Goal: Information Seeking & Learning: Learn about a topic

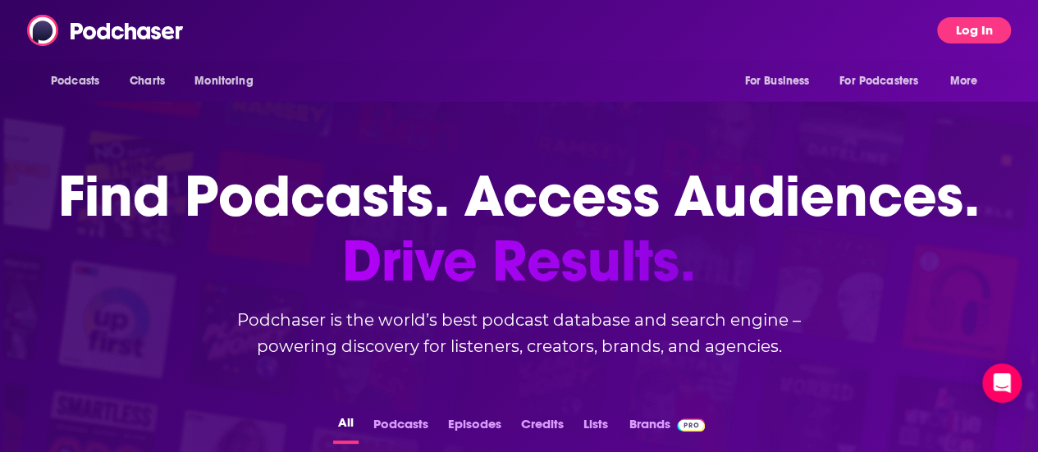
click at [984, 32] on button "Log In" at bounding box center [974, 30] width 74 height 26
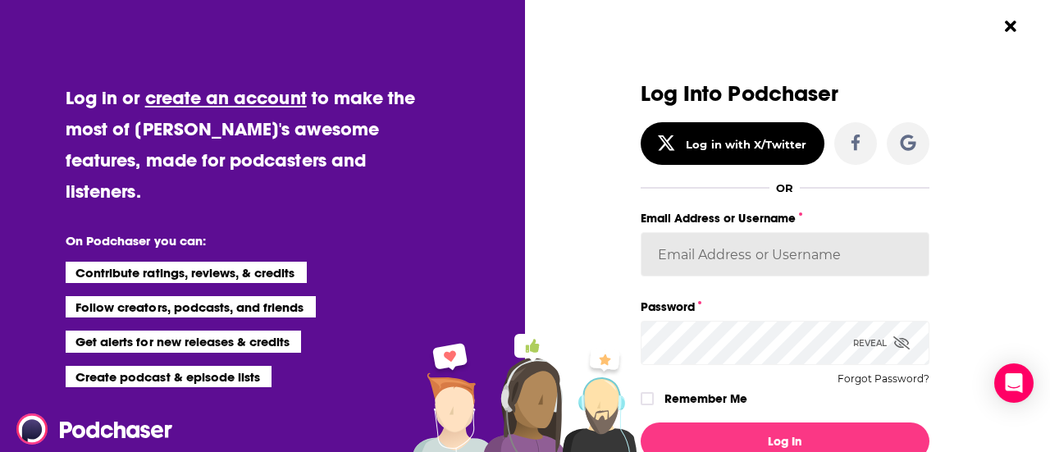
click at [745, 253] on input "Email Address or Username" at bounding box center [785, 254] width 289 height 44
type input "[PERSON_NAME][EMAIL_ADDRESS][PERSON_NAME][DOMAIN_NAME]"
click at [642, 399] on icon "Dialog" at bounding box center [647, 398] width 10 height 7
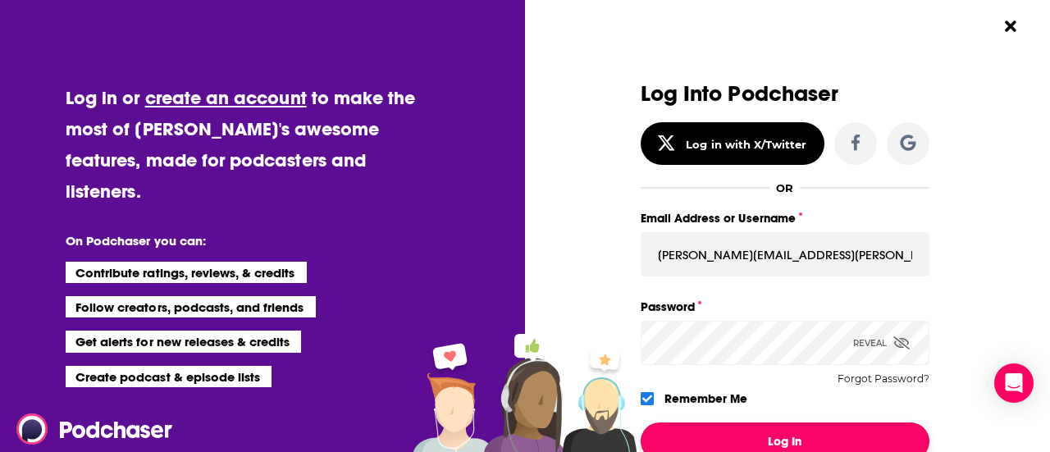
click at [710, 424] on button "Log In" at bounding box center [785, 441] width 289 height 38
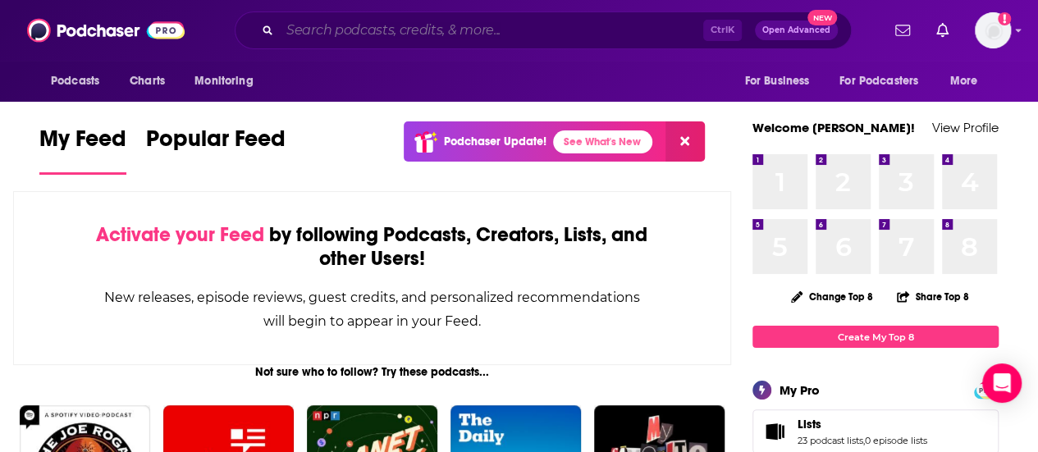
click at [433, 30] on input "Search podcasts, credits, & more..." at bounding box center [491, 30] width 423 height 26
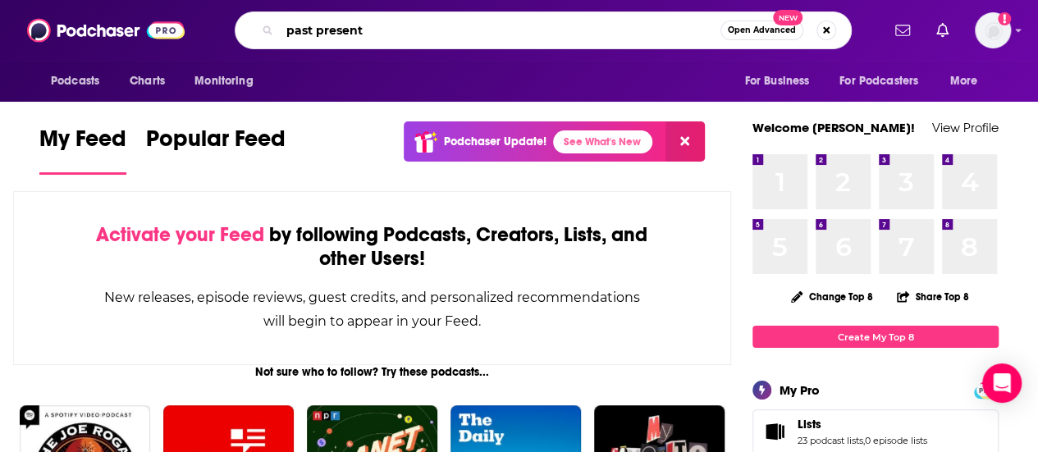
type input "past present"
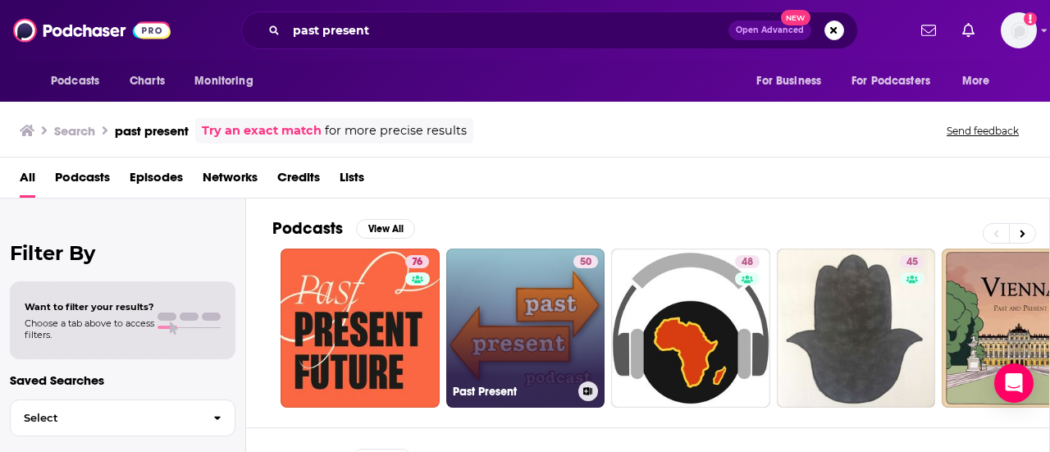
click at [527, 295] on link "50 Past Present" at bounding box center [525, 328] width 159 height 159
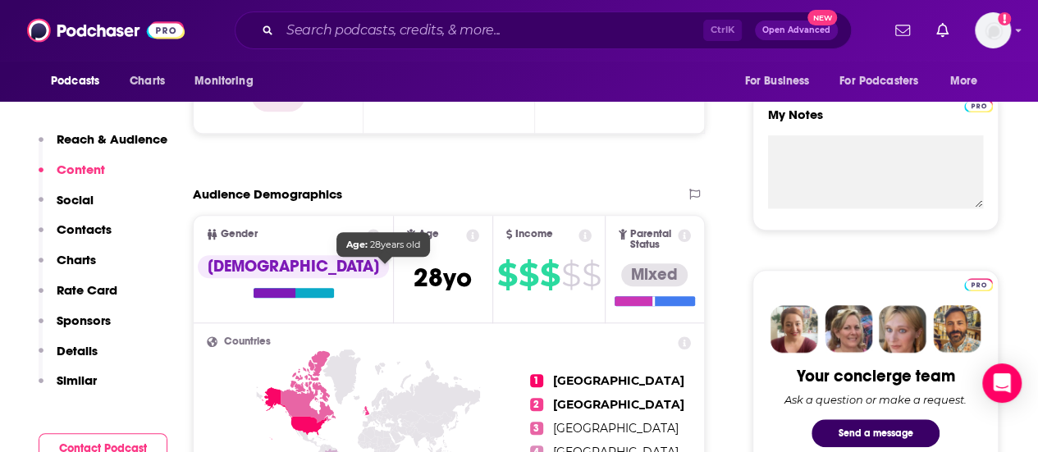
scroll to position [328, 0]
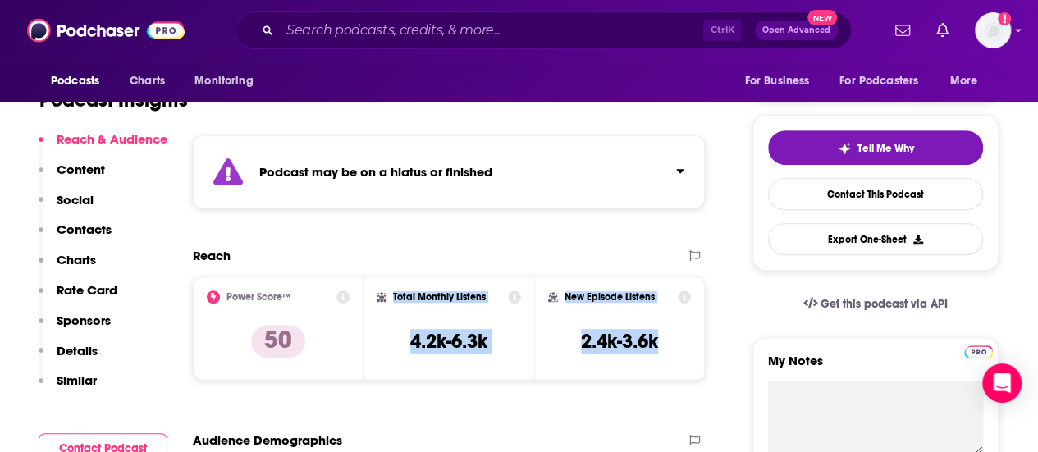
drag, startPoint x: 664, startPoint y: 349, endPoint x: 390, endPoint y: 306, distance: 276.5
click at [390, 306] on div "Power Score™ 50 Total Monthly Listens 4.2k-6.3k New Episode Listens 2.4k-3.6k" at bounding box center [449, 327] width 512 height 103
copy div "Total Monthly Listens 4.2k-6.3k New Episode Listens 2.4k-3.6k"
click at [502, 333] on div "Total Monthly Listens 4.2k-6.3k" at bounding box center [449, 327] width 144 height 75
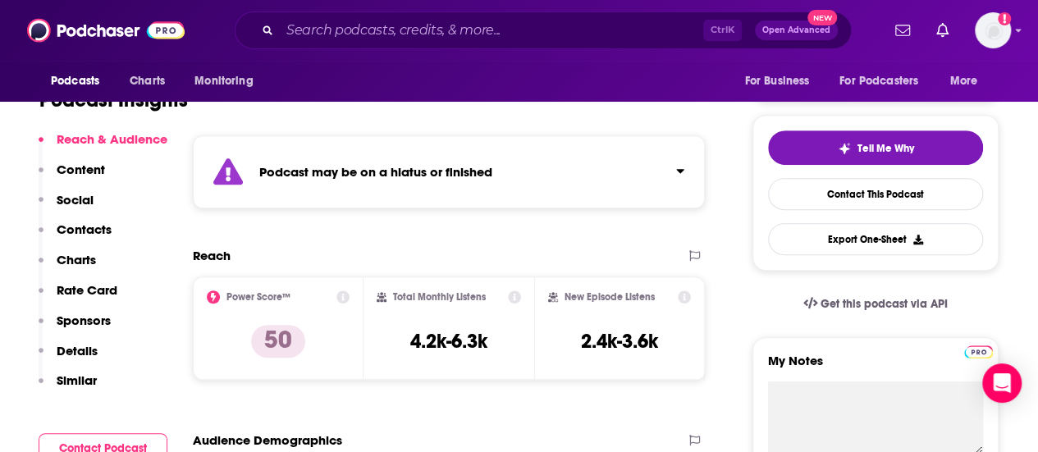
click at [498, 340] on div "Total Monthly Listens 4.2k-6.3k" at bounding box center [449, 327] width 144 height 75
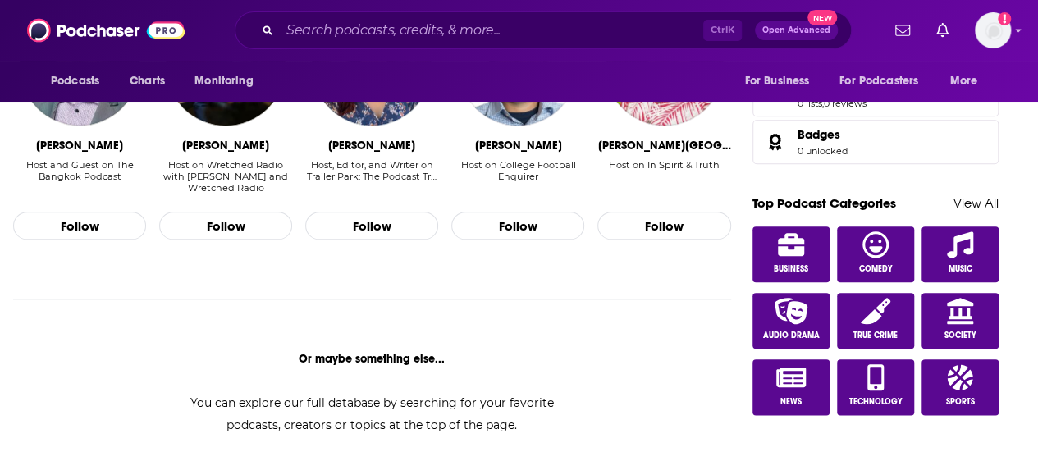
scroll to position [902, 0]
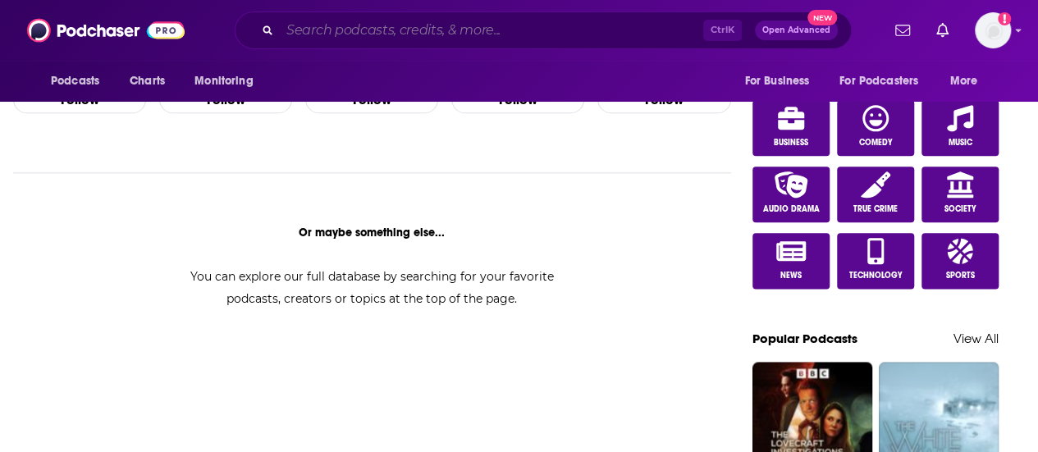
click at [327, 25] on input "Search podcasts, credits, & more..." at bounding box center [491, 30] width 423 height 26
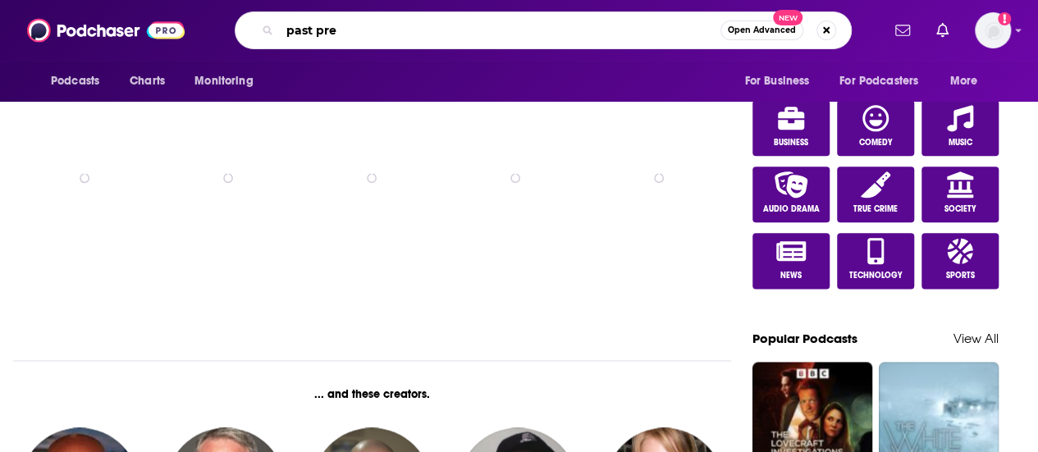
scroll to position [1272, 0]
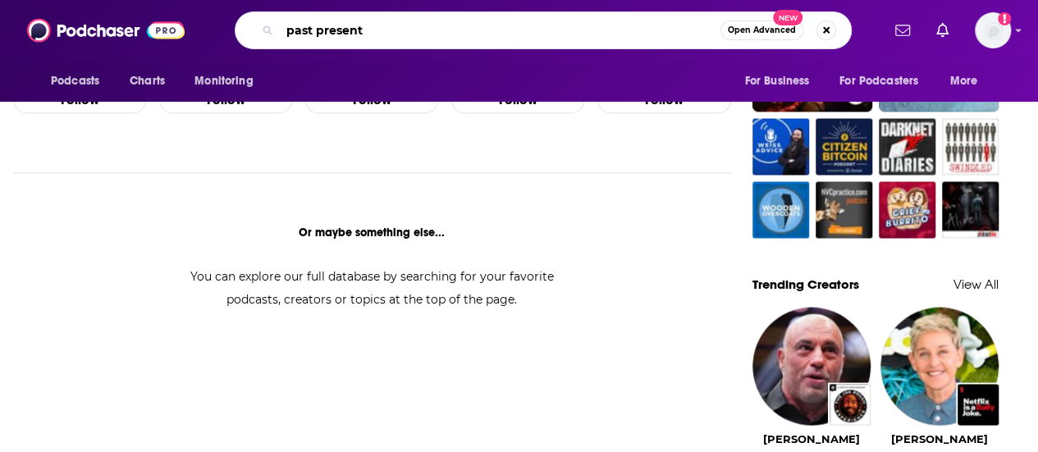
type input "past present"
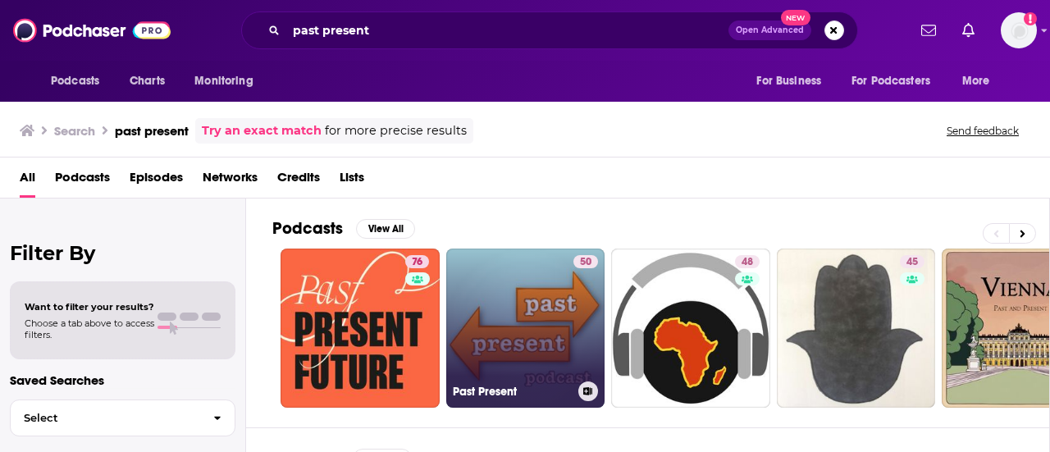
click at [514, 334] on link "50 Past Present" at bounding box center [525, 328] width 159 height 159
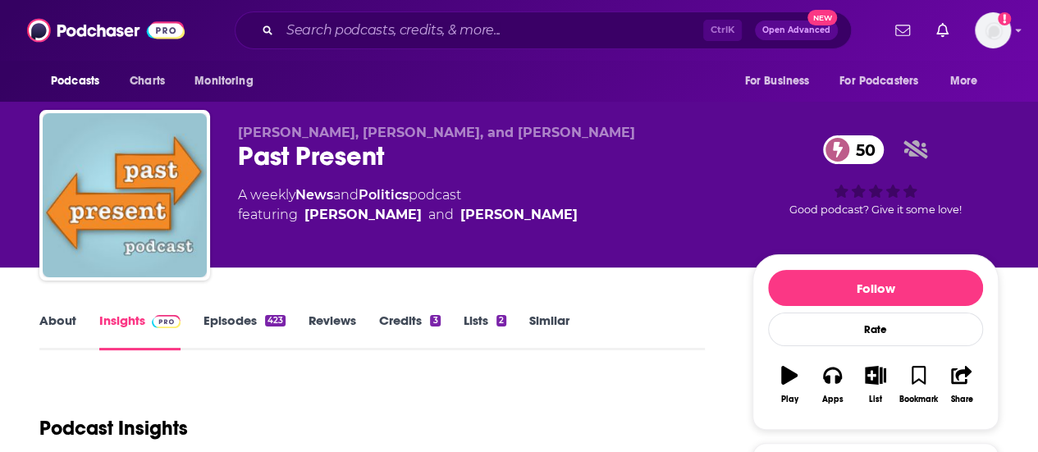
click at [218, 319] on link "Episodes 423" at bounding box center [244, 332] width 82 height 38
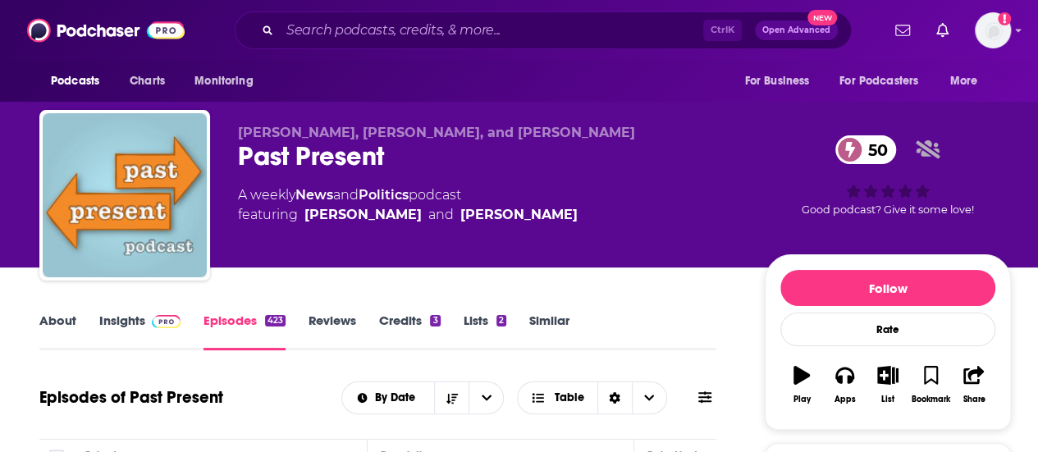
scroll to position [246, 0]
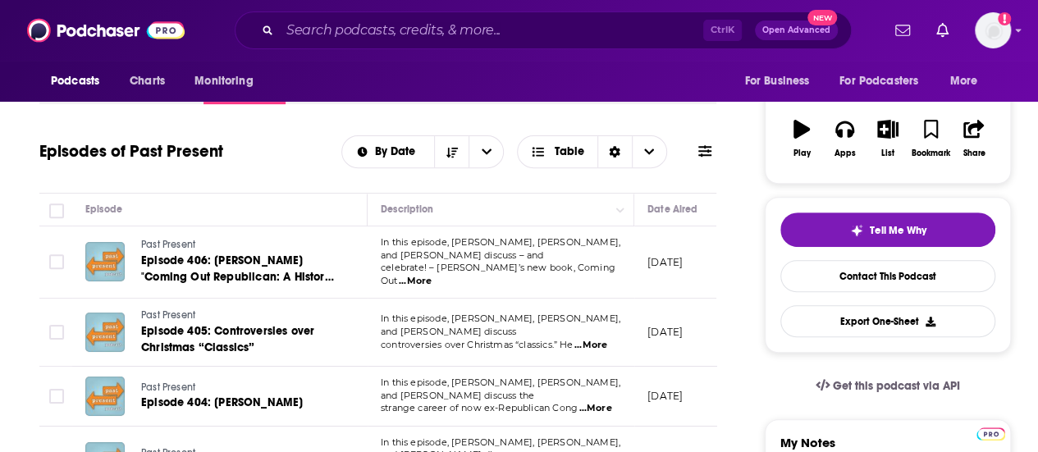
click at [432, 275] on span "...More" at bounding box center [415, 281] width 33 height 13
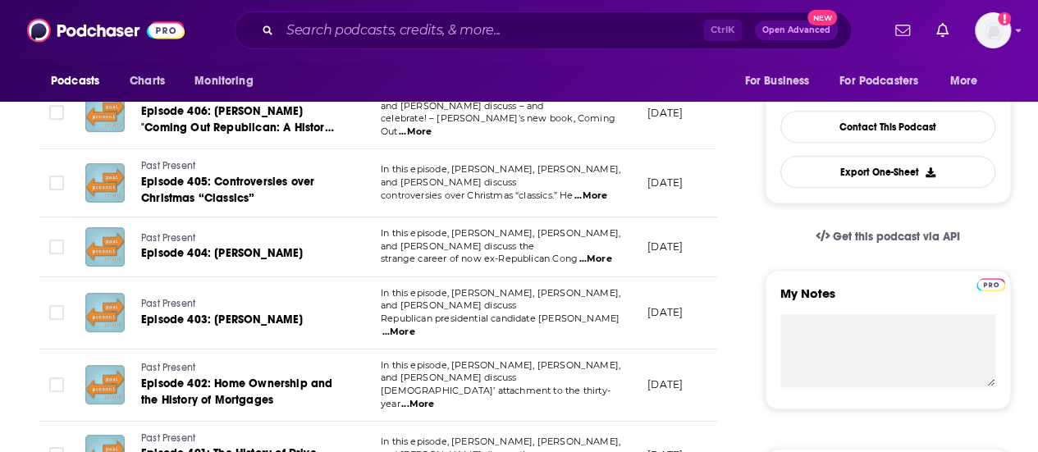
scroll to position [410, 0]
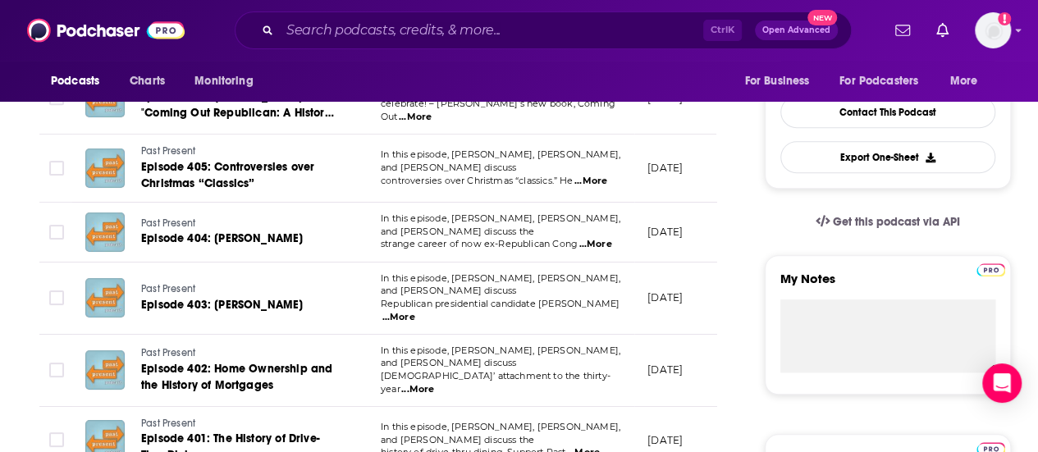
click at [591, 238] on span "...More" at bounding box center [594, 244] width 33 height 13
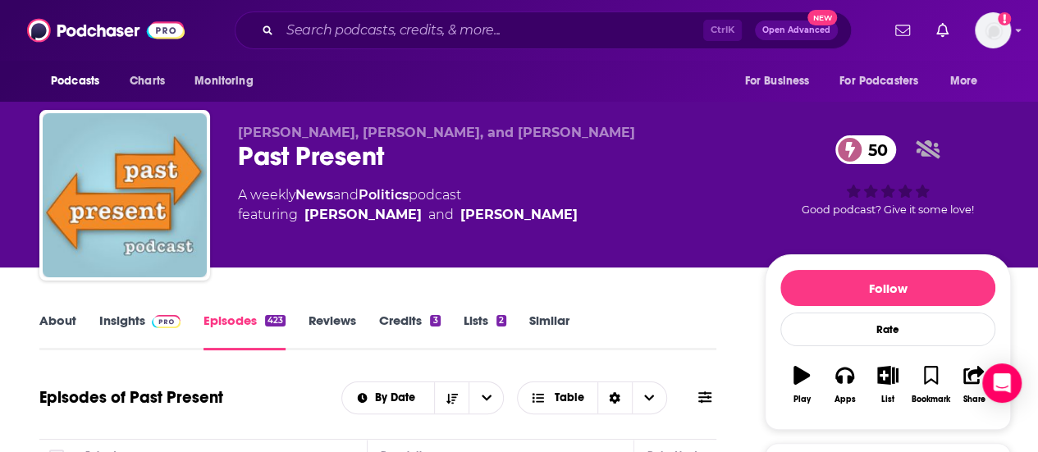
scroll to position [164, 0]
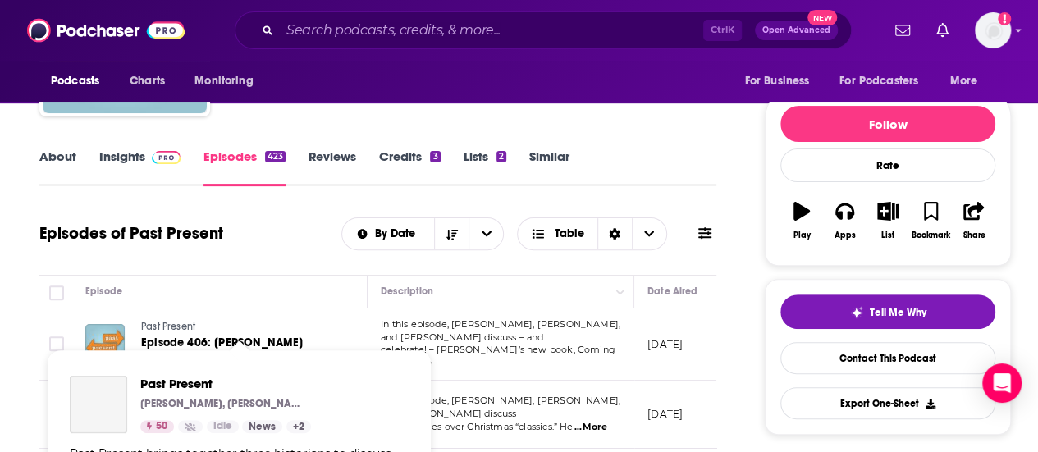
click at [217, 349] on span "Past Present Niki, Neil, and Natalia 50 Idle News + 2 Past Present brings toget…" at bounding box center [239, 457] width 365 height 216
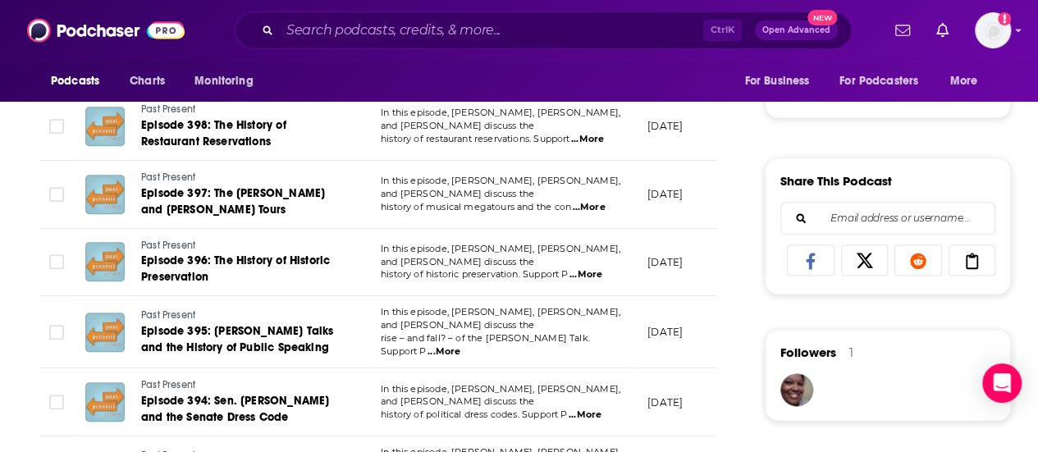
scroll to position [1066, 0]
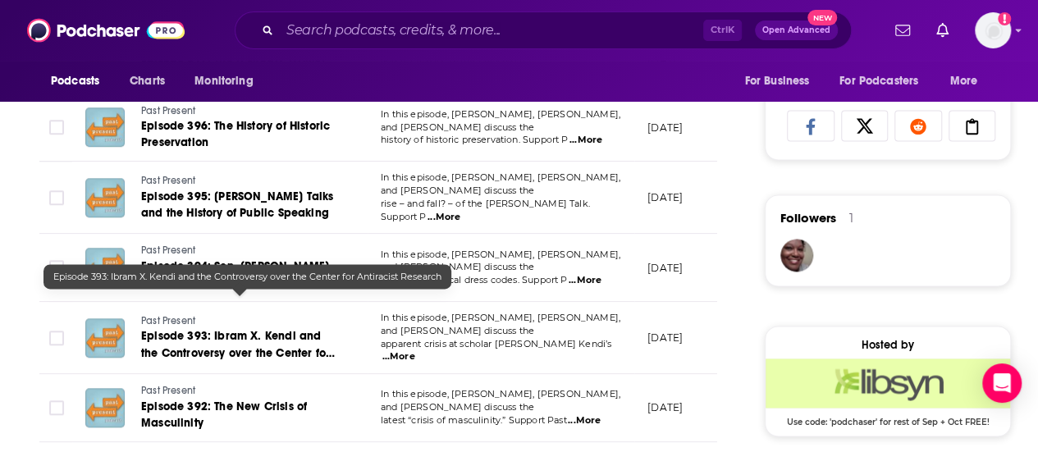
click at [181, 329] on span "Episode 393: Ibram X. Kendi and the Controversy over the Center for Antiracist …" at bounding box center [238, 352] width 194 height 47
